Goal: Transaction & Acquisition: Book appointment/travel/reservation

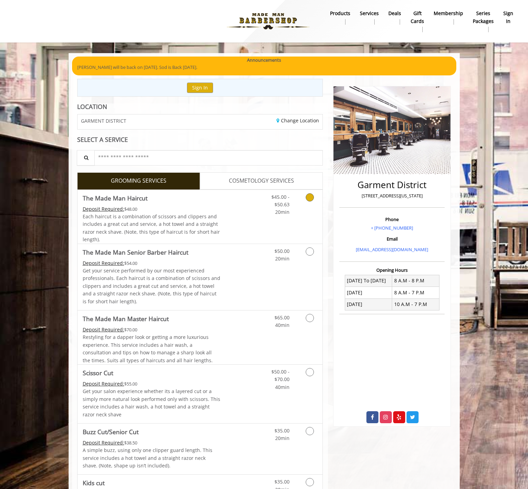
click at [306, 197] on icon "Grooming services" at bounding box center [310, 197] width 8 height 8
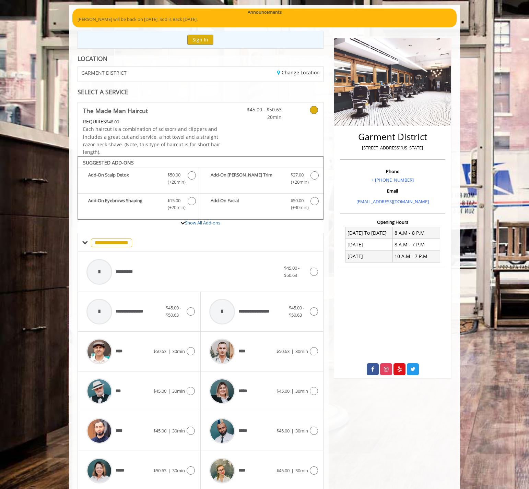
scroll to position [114, 0]
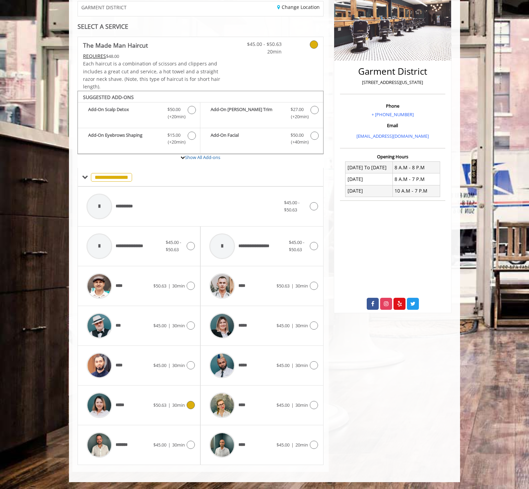
click at [186, 405] on div at bounding box center [190, 405] width 10 height 8
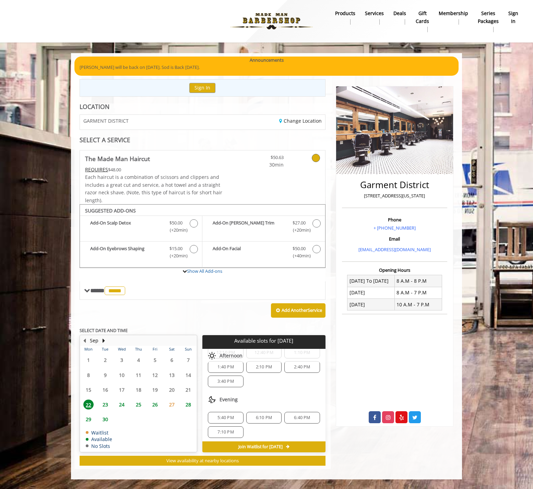
scroll to position [60, 0]
click at [108, 405] on span "23" at bounding box center [105, 405] width 10 height 10
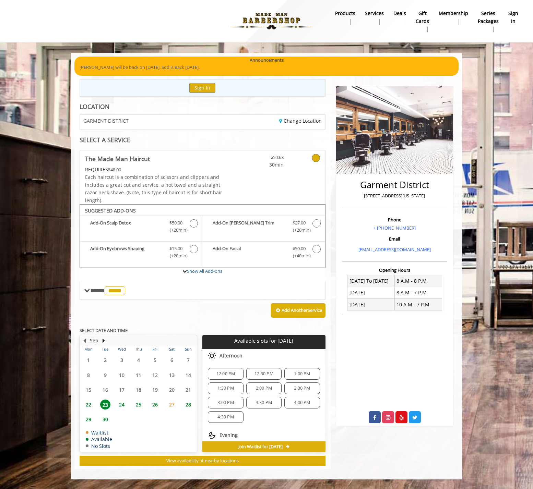
click at [120, 406] on span "24" at bounding box center [122, 405] width 10 height 10
click at [229, 372] on span "8:00 AM" at bounding box center [225, 373] width 16 height 5
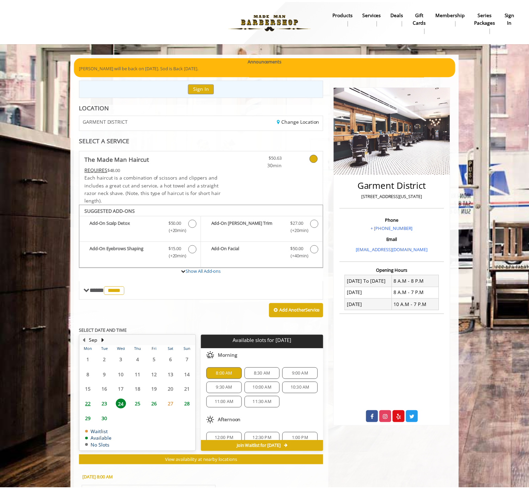
scroll to position [121, 0]
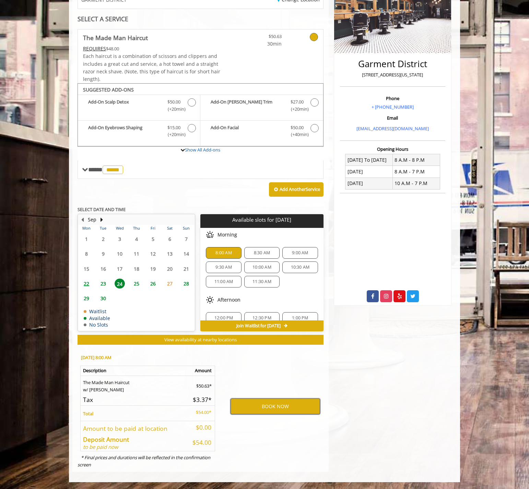
click at [252, 408] on button "BOOK NOW" at bounding box center [274, 407] width 89 height 16
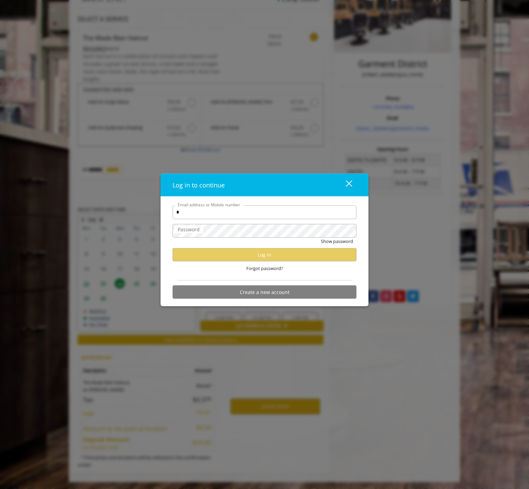
type input "**********"
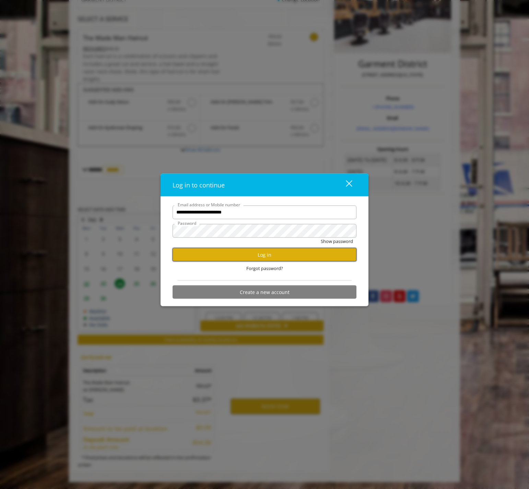
click at [243, 256] on button "Log in" at bounding box center [264, 254] width 184 height 13
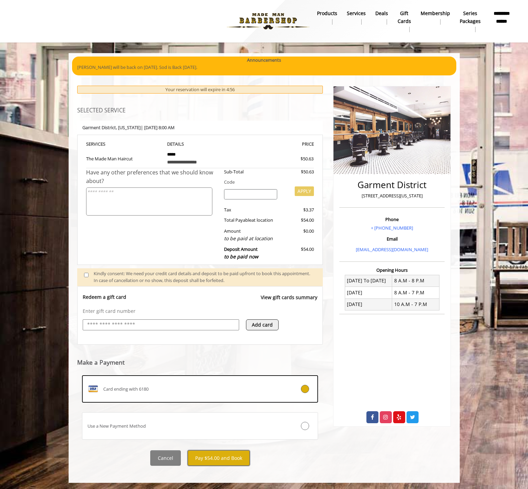
click at [212, 453] on button "Pay $54.00 and Book" at bounding box center [219, 458] width 62 height 15
